Goal: Check status: Check status

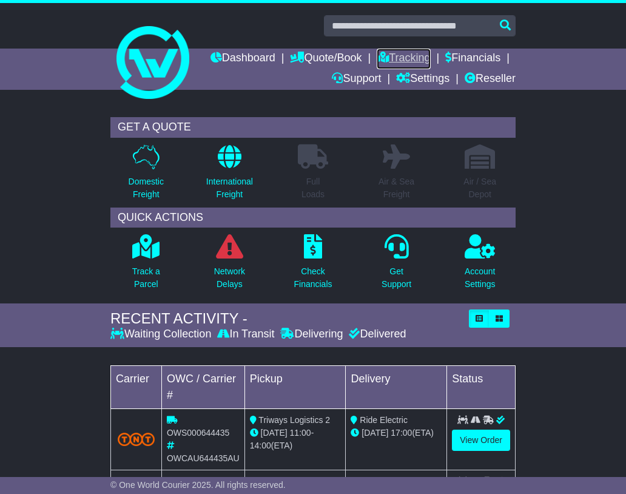
click at [404, 53] on link "Tracking" at bounding box center [403, 59] width 53 height 21
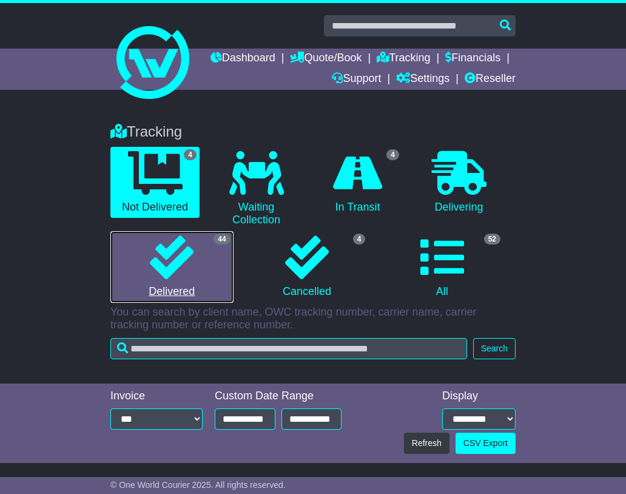
click at [165, 263] on icon at bounding box center [172, 258] width 44 height 44
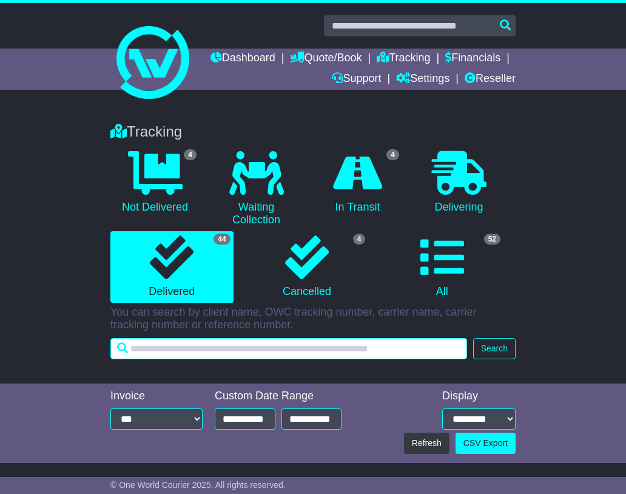
click at [157, 352] on input "text" at bounding box center [288, 348] width 357 height 21
type input "***"
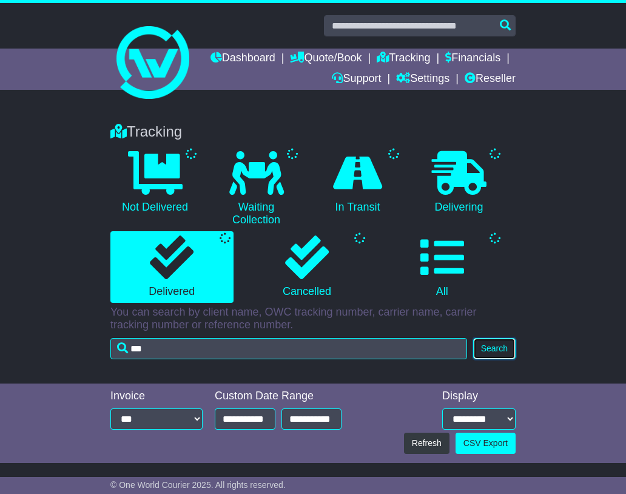
click at [489, 344] on button "Search" at bounding box center [494, 348] width 42 height 21
click at [492, 343] on button "Search" at bounding box center [494, 348] width 42 height 21
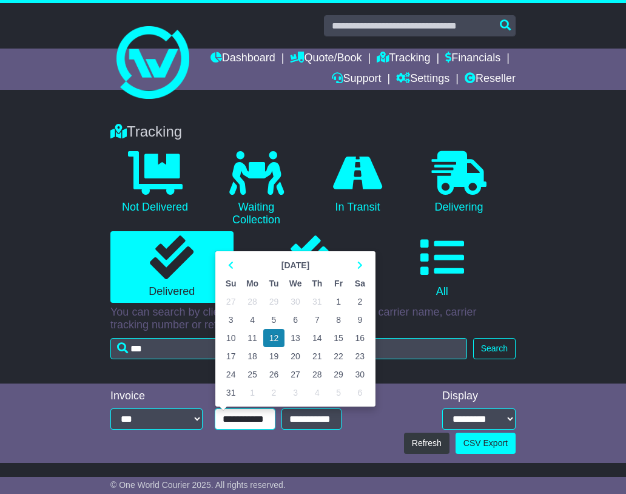
drag, startPoint x: 265, startPoint y: 419, endPoint x: 219, endPoint y: 418, distance: 46.8
click at [219, 418] on input "**********" at bounding box center [245, 419] width 61 height 21
click at [233, 264] on icon at bounding box center [230, 265] width 5 height 8
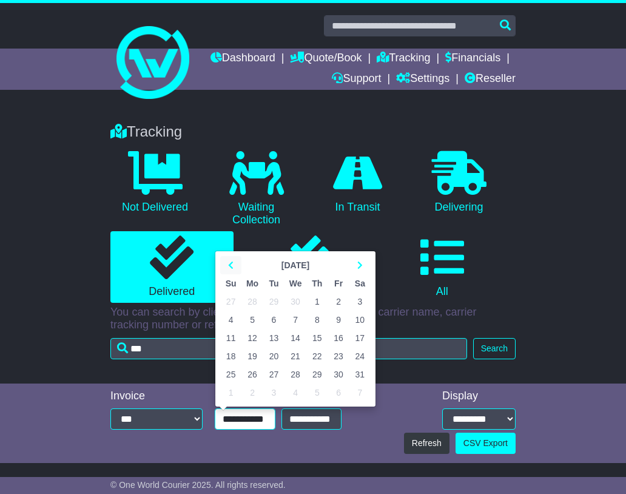
click at [233, 264] on icon at bounding box center [230, 265] width 5 height 8
click at [294, 302] on td "1" at bounding box center [296, 302] width 22 height 18
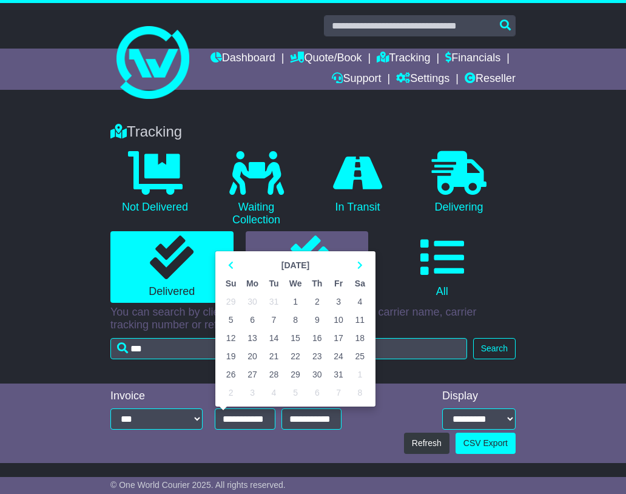
type input "**********"
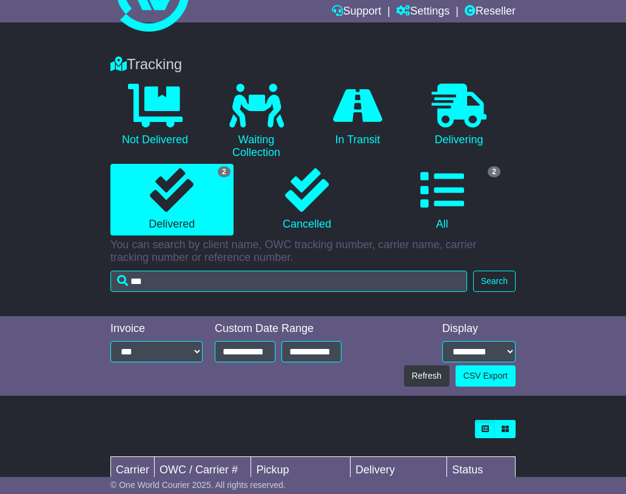
scroll to position [197, 0]
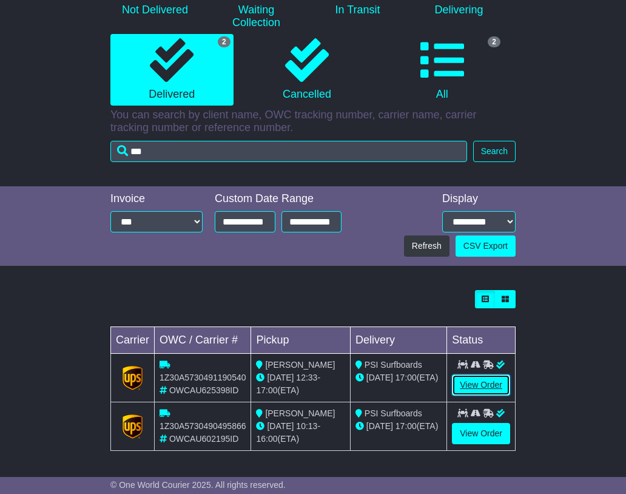
click at [478, 386] on link "View Order" at bounding box center [481, 385] width 58 height 21
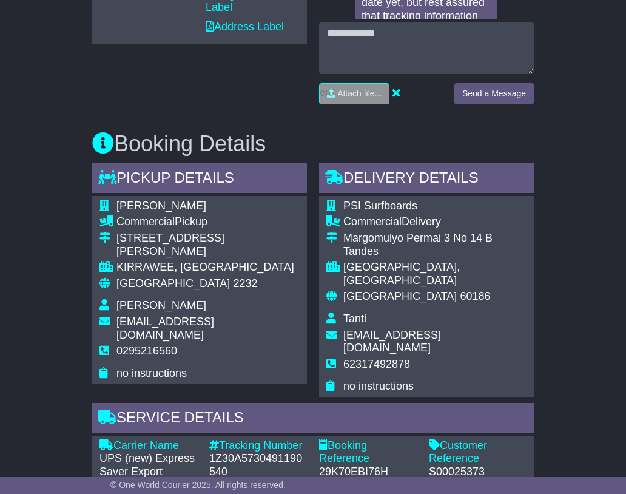
scroll to position [607, 0]
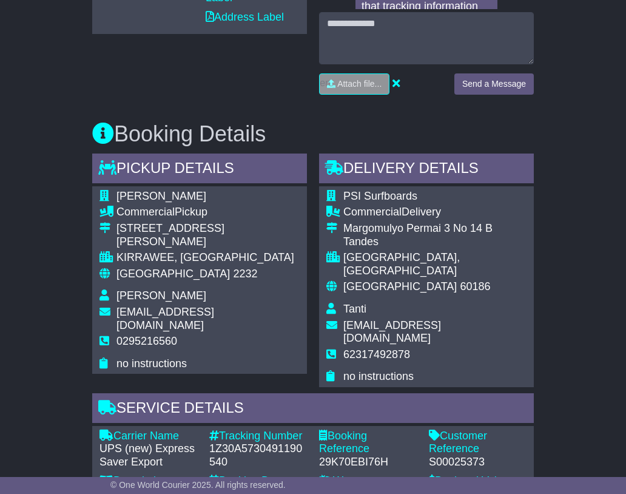
drag, startPoint x: 4, startPoint y: 473, endPoint x: 13, endPoint y: 467, distance: 10.4
click at [4, 473] on div "Email Download Tracking Pricing Insurance" at bounding box center [313, 336] width 626 height 1391
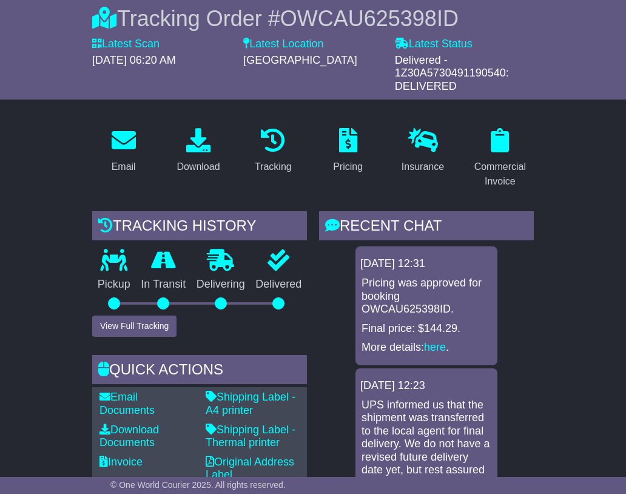
scroll to position [0, 0]
